Goal: Book appointment/travel/reservation

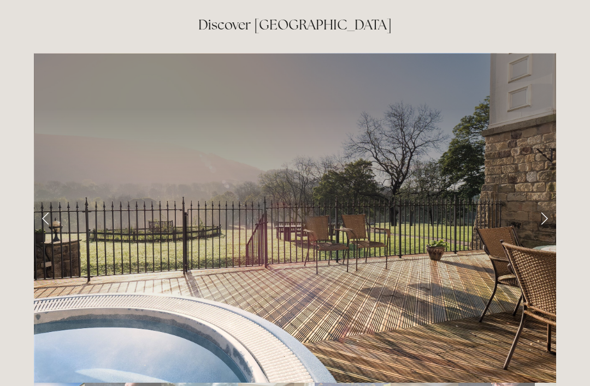
scroll to position [1761, 0]
click at [545, 202] on link "Next Slide" at bounding box center [544, 218] width 24 height 33
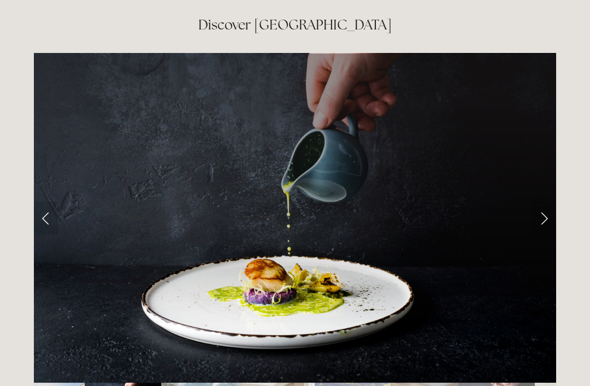
click at [548, 202] on link "Next Slide" at bounding box center [544, 218] width 24 height 33
click at [545, 202] on link "Next Slide" at bounding box center [544, 218] width 24 height 33
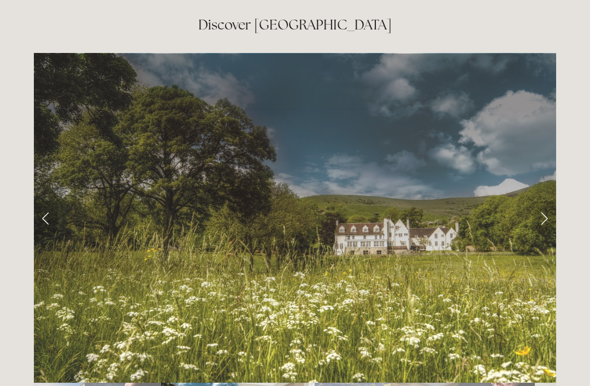
click at [546, 202] on link "Next Slide" at bounding box center [544, 218] width 24 height 33
click at [544, 202] on link "Next Slide" at bounding box center [544, 218] width 24 height 33
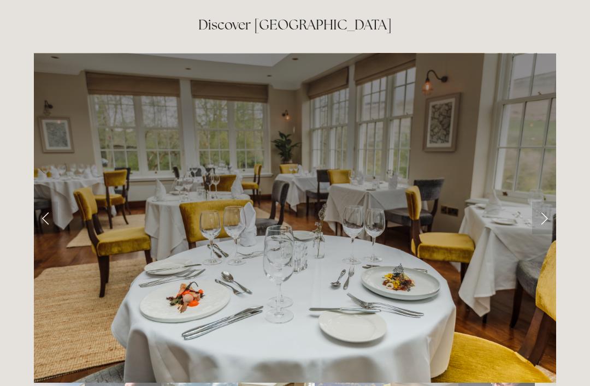
click at [544, 202] on link "Next Slide" at bounding box center [544, 218] width 24 height 33
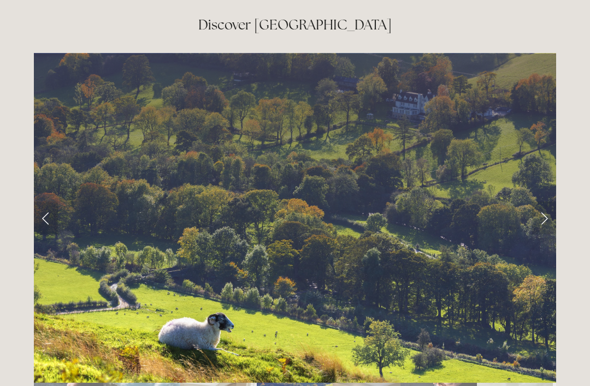
click at [548, 202] on link "Next Slide" at bounding box center [544, 218] width 24 height 33
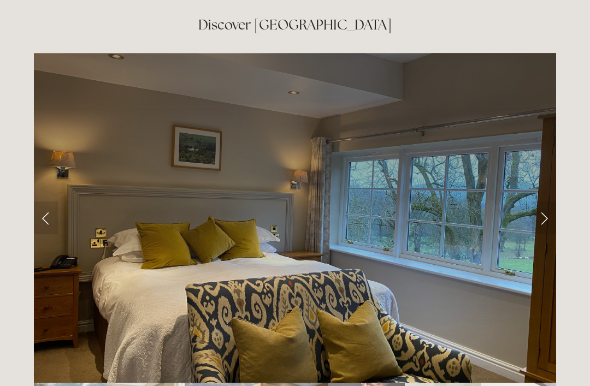
click at [547, 202] on link "Next Slide" at bounding box center [544, 218] width 24 height 33
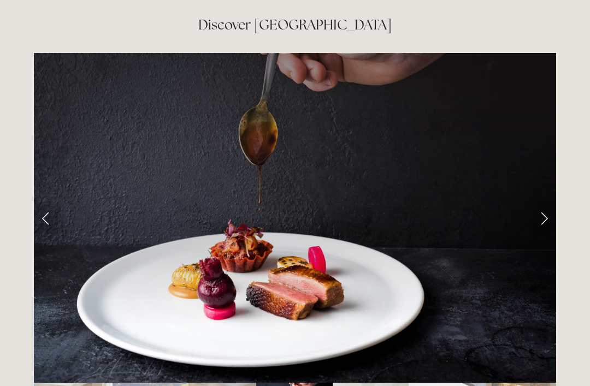
click at [548, 202] on link "Next Slide" at bounding box center [544, 218] width 24 height 33
click at [547, 202] on link "Next Slide" at bounding box center [544, 218] width 24 height 33
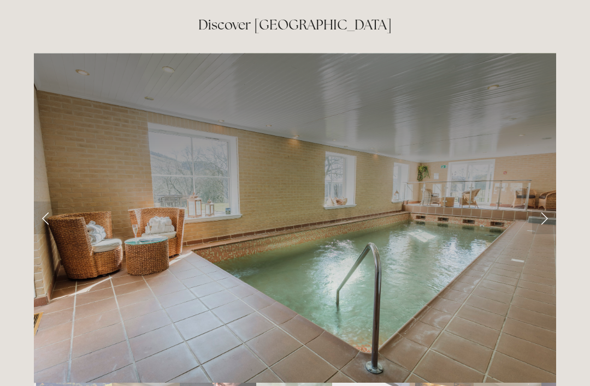
click at [545, 202] on link "Next Slide" at bounding box center [544, 218] width 24 height 33
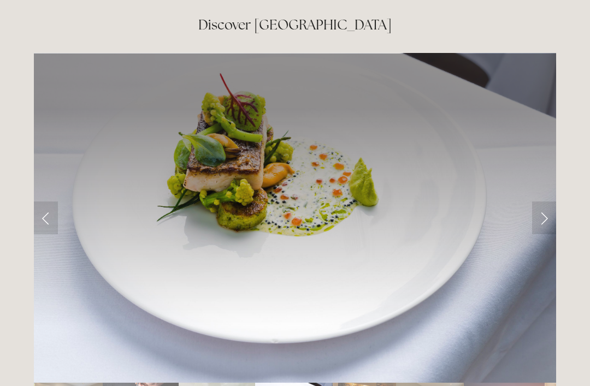
click at [547, 202] on link "Next Slide" at bounding box center [544, 218] width 24 height 33
click at [545, 202] on link "Next Slide" at bounding box center [544, 218] width 24 height 33
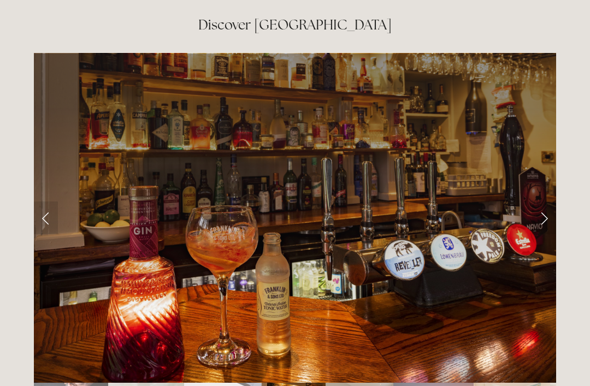
click at [550, 202] on link "Next Slide" at bounding box center [544, 218] width 24 height 33
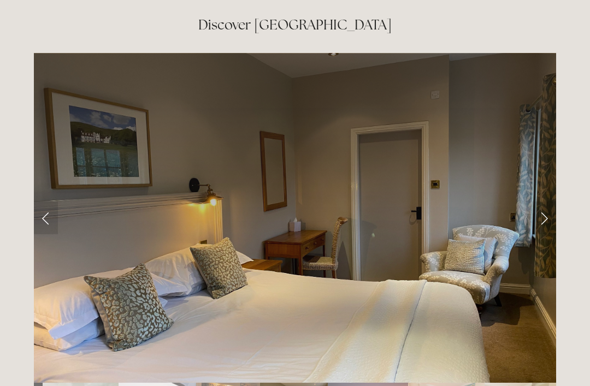
click at [554, 202] on link "Next Slide" at bounding box center [544, 218] width 24 height 33
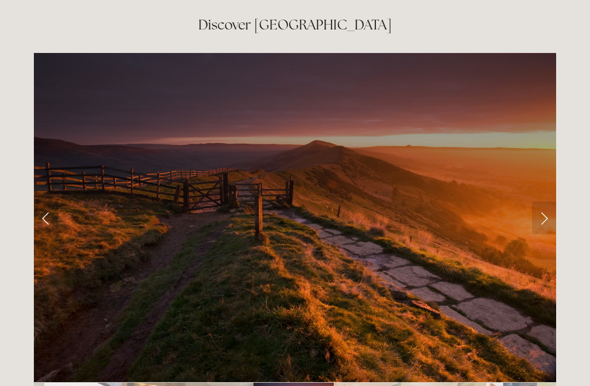
click at [552, 202] on link "Next Slide" at bounding box center [544, 218] width 24 height 33
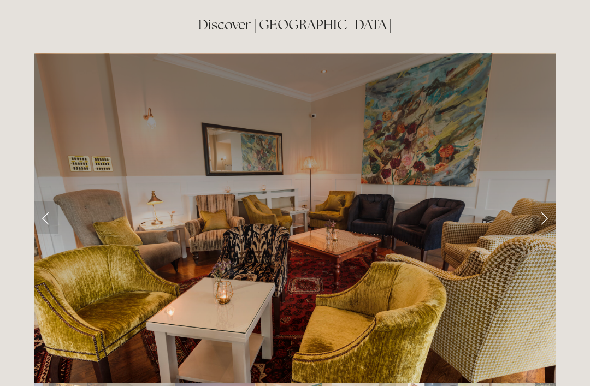
click at [552, 202] on link "Next Slide" at bounding box center [544, 218] width 24 height 33
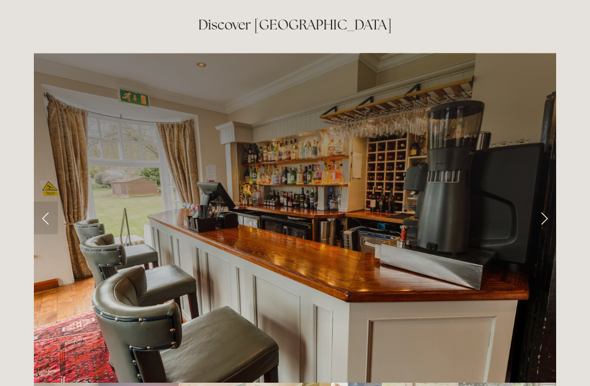
click at [551, 202] on link "Next Slide" at bounding box center [544, 218] width 24 height 33
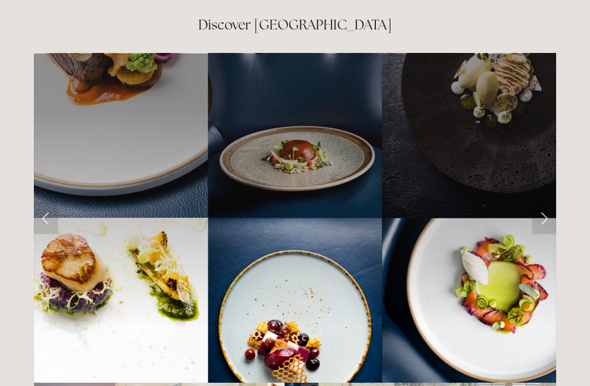
click at [550, 202] on link "Next Slide" at bounding box center [544, 218] width 24 height 33
click at [546, 202] on link "Next Slide" at bounding box center [544, 218] width 24 height 33
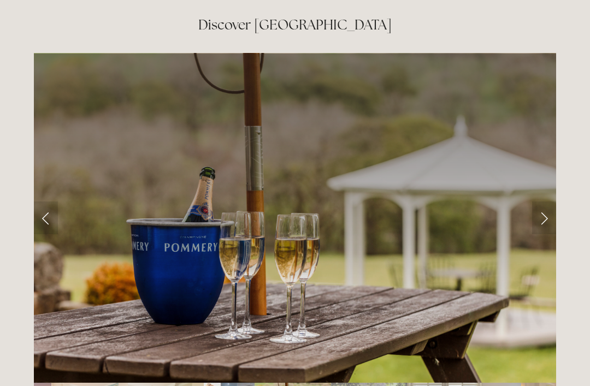
click at [546, 202] on link "Next Slide" at bounding box center [544, 218] width 24 height 33
click at [548, 202] on link "Next Slide" at bounding box center [544, 218] width 24 height 33
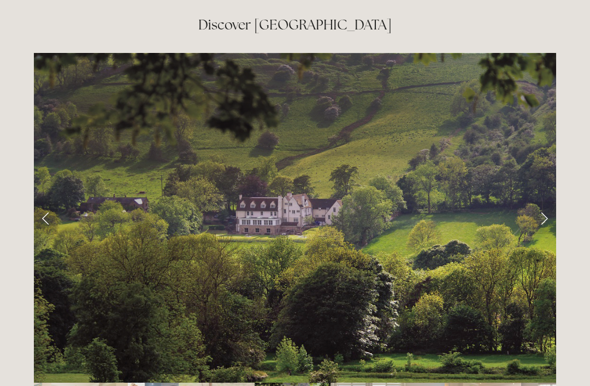
click at [551, 202] on link "Next Slide" at bounding box center [544, 218] width 24 height 33
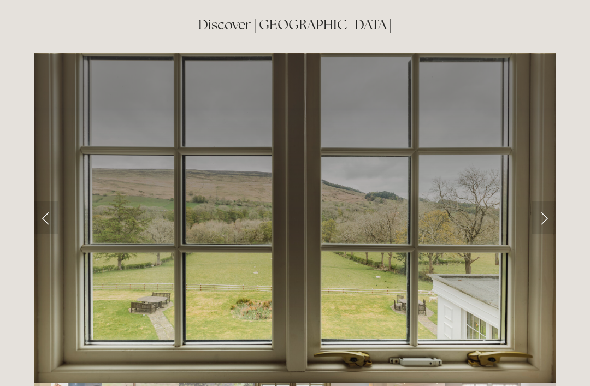
click at [550, 202] on link "Next Slide" at bounding box center [544, 218] width 24 height 33
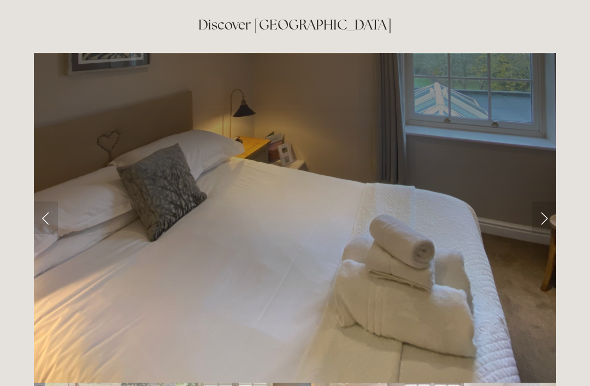
click at [552, 202] on link "Next Slide" at bounding box center [544, 218] width 24 height 33
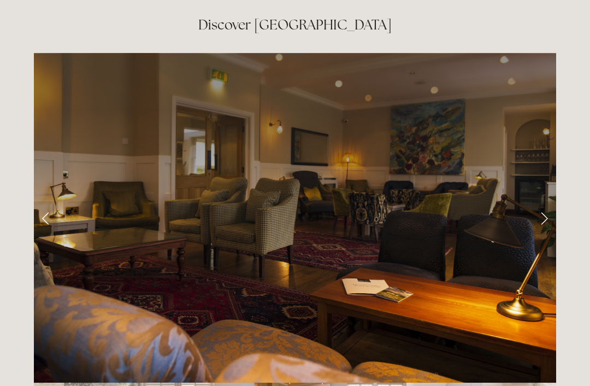
click at [545, 202] on link "Next Slide" at bounding box center [544, 218] width 24 height 33
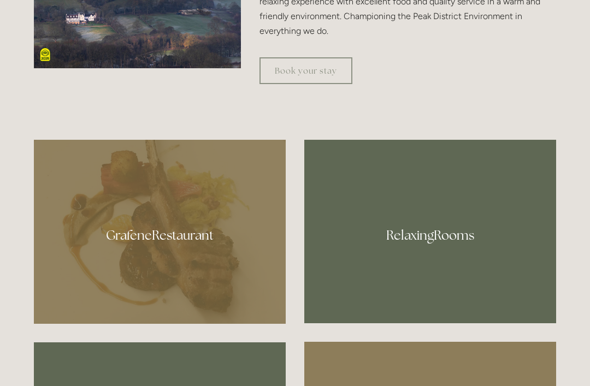
scroll to position [518, 0]
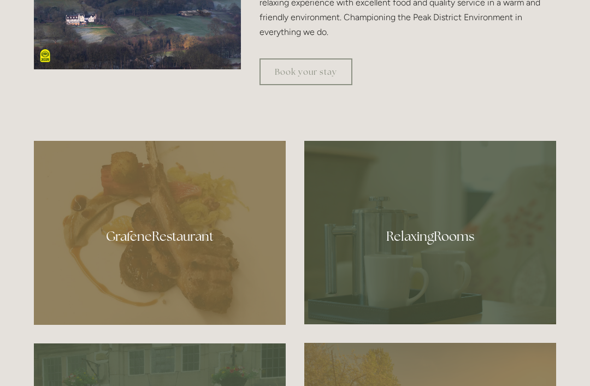
click at [436, 267] on div at bounding box center [430, 233] width 252 height 184
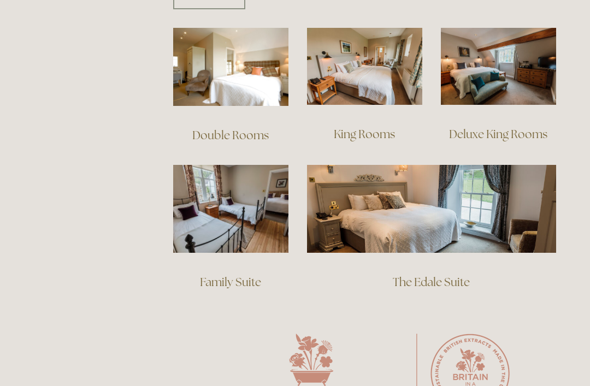
scroll to position [775, 0]
click at [234, 275] on link "Family Suite" at bounding box center [230, 282] width 61 height 15
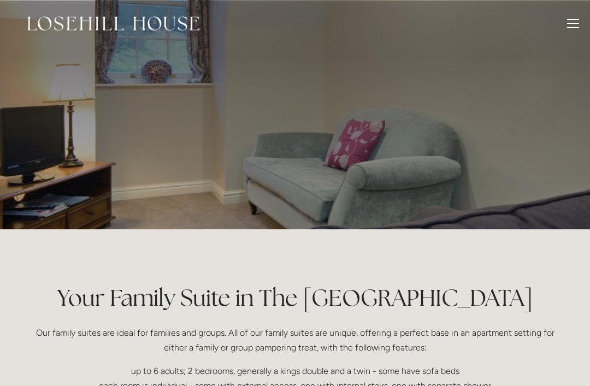
click at [570, 24] on div at bounding box center [573, 25] width 12 height 12
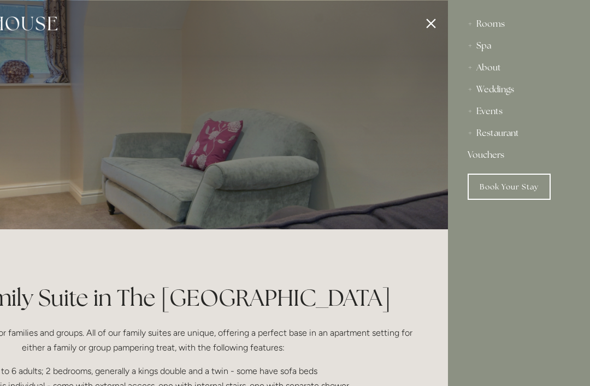
click at [523, 190] on link "Book Your Stay" at bounding box center [509, 187] width 83 height 26
